Goal: Navigation & Orientation: Find specific page/section

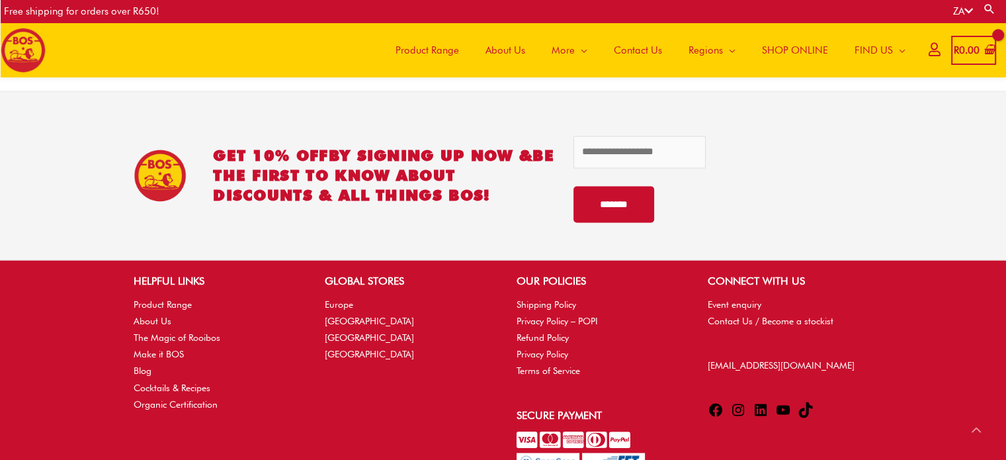
scroll to position [2037, 0]
